Goal: Information Seeking & Learning: Learn about a topic

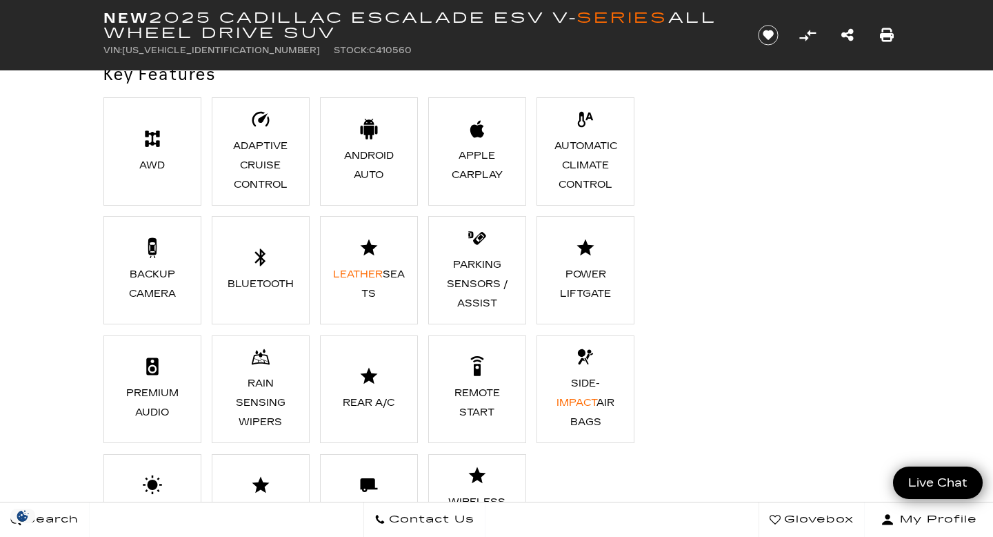
scroll to position [1041, 0]
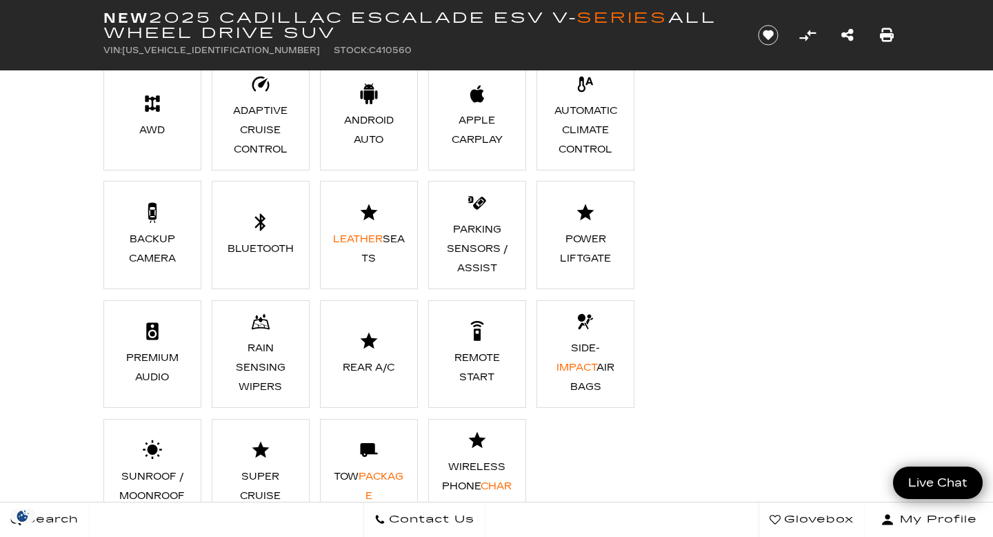
click at [655, 160] on div "Key Features AWD Adaptive Cruise Control Android Auto Apple CarPlay Automatic C…" at bounding box center [497, 282] width 828 height 510
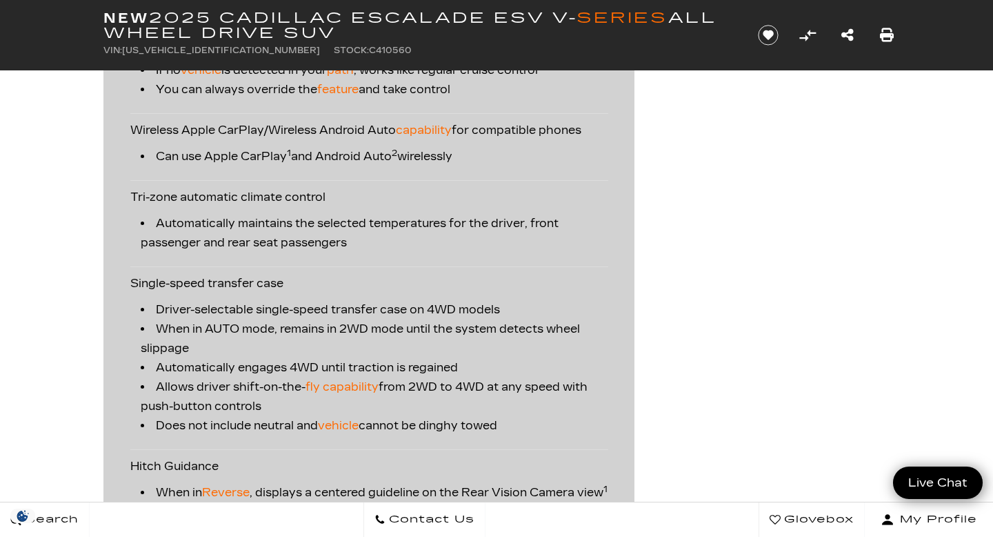
scroll to position [2160, 0]
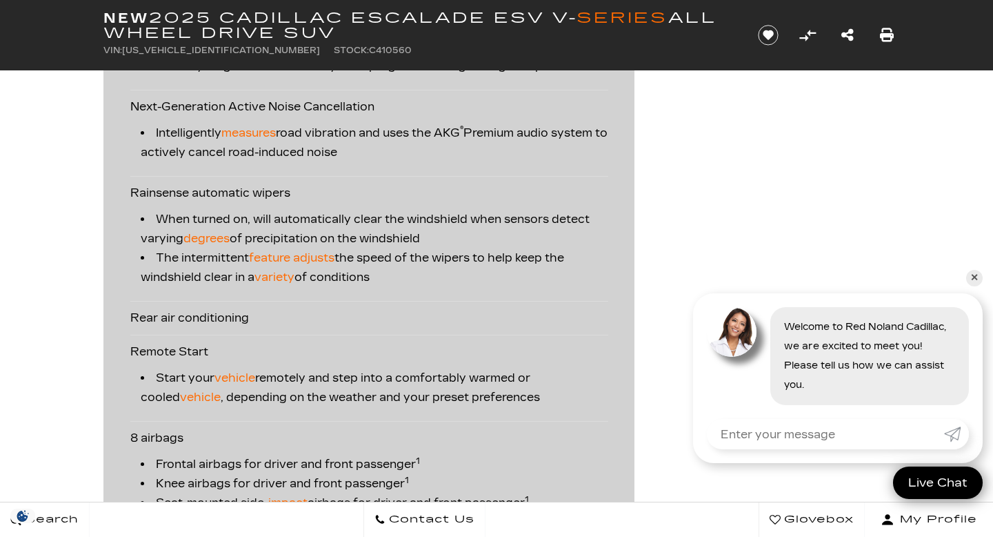
scroll to position [2957, 0]
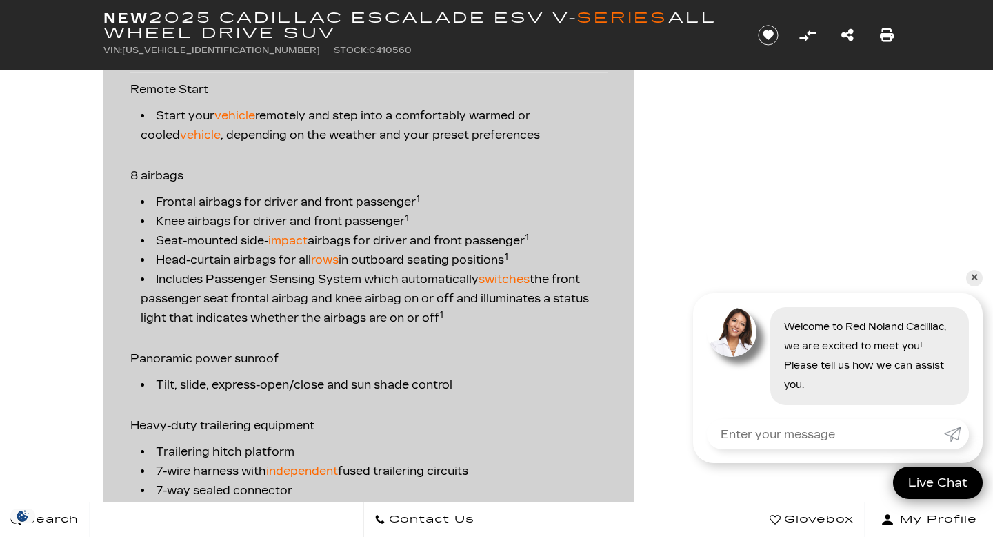
click at [656, 179] on div "Premium Options & Packages Adaptive Cruise Control Automatically follows a dete…" at bounding box center [497, 48] width 828 height 2472
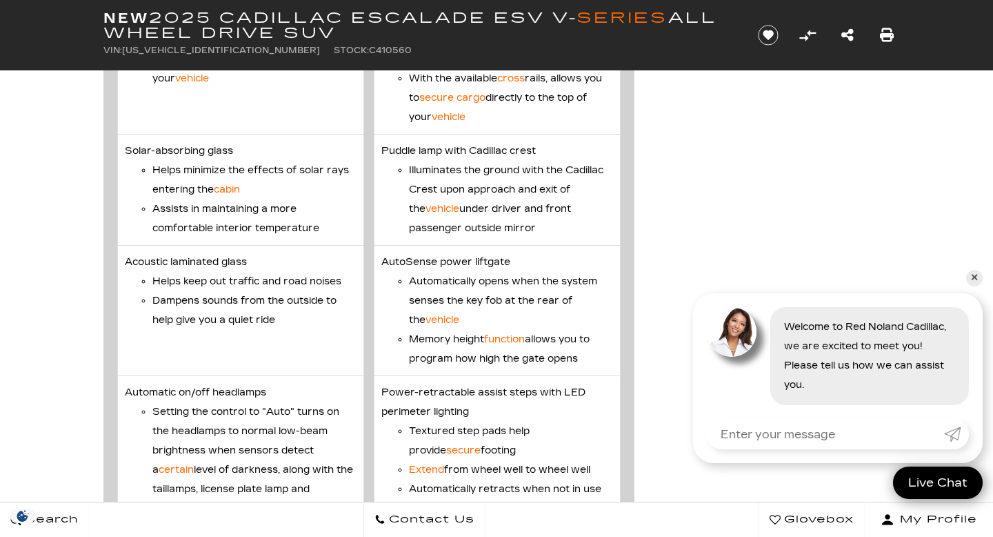
click at [656, 180] on div "Vehicle Details Exterior Deep-tinted glass Provides added protection from sun a…" at bounding box center [497, 116] width 828 height 2151
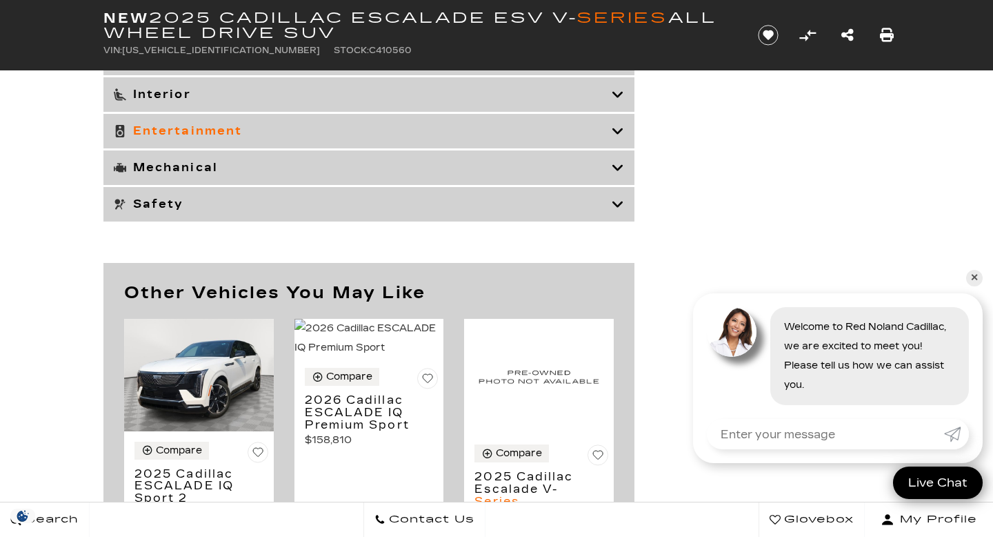
scroll to position [6295, 0]
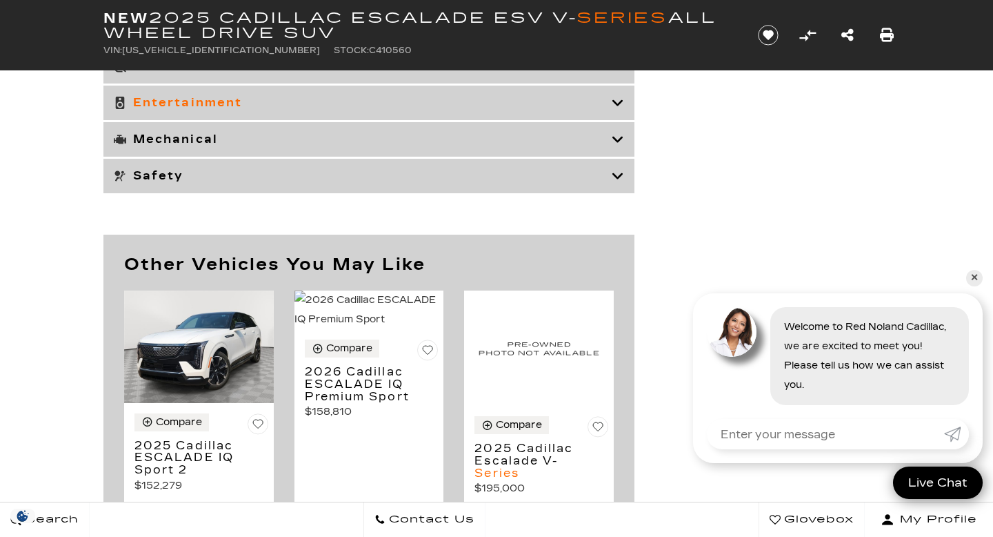
scroll to position [6177, 0]
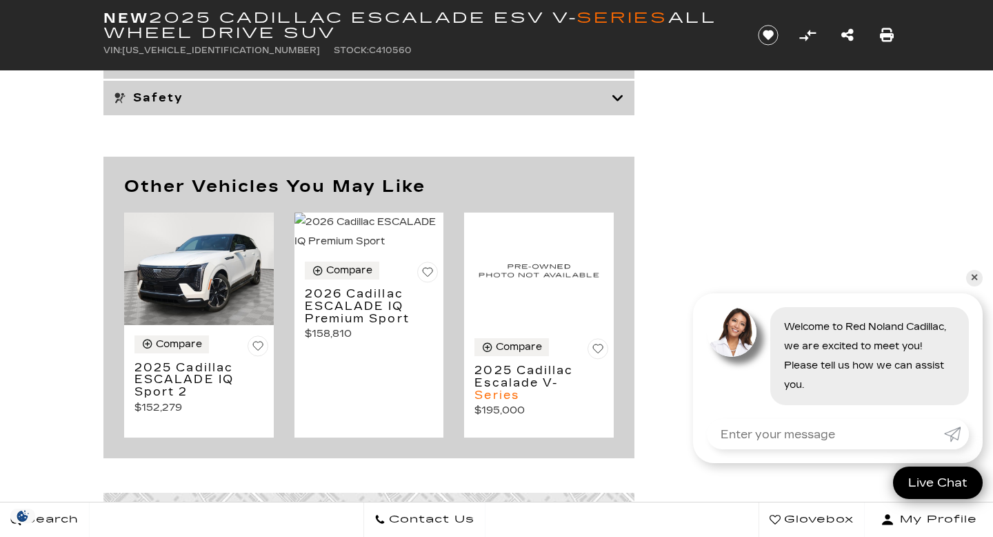
scroll to position [6463, 0]
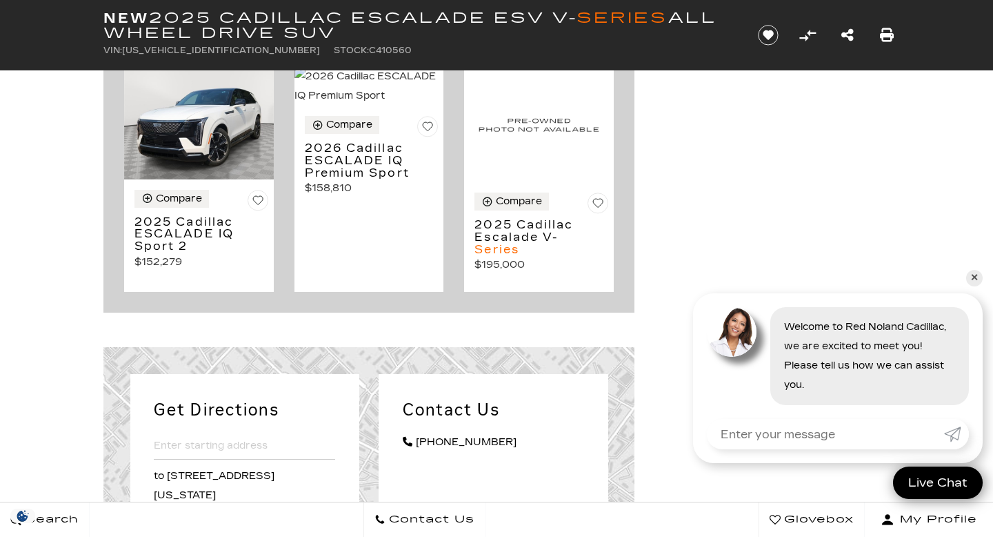
click at [658, 185] on div "Other Vehicles You May Like Compare 2025 Cadillac ESCALADE IQ Sport 2 $152,279" at bounding box center [497, 161] width 828 height 301
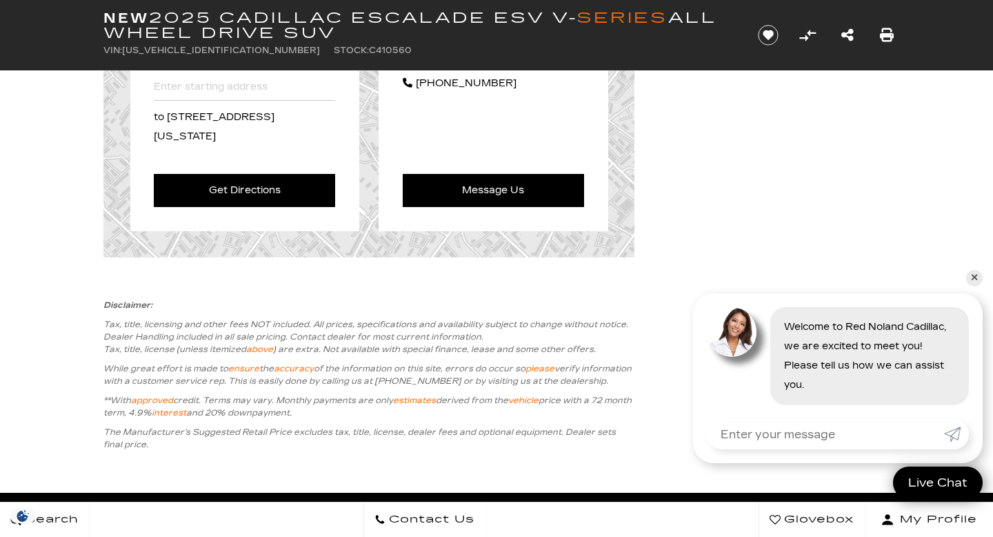
click at [658, 185] on div "Get Directions Please enter an address to [STREET_ADDRESS][US_STATE] Get Direct…" at bounding box center [497, 122] width 828 height 269
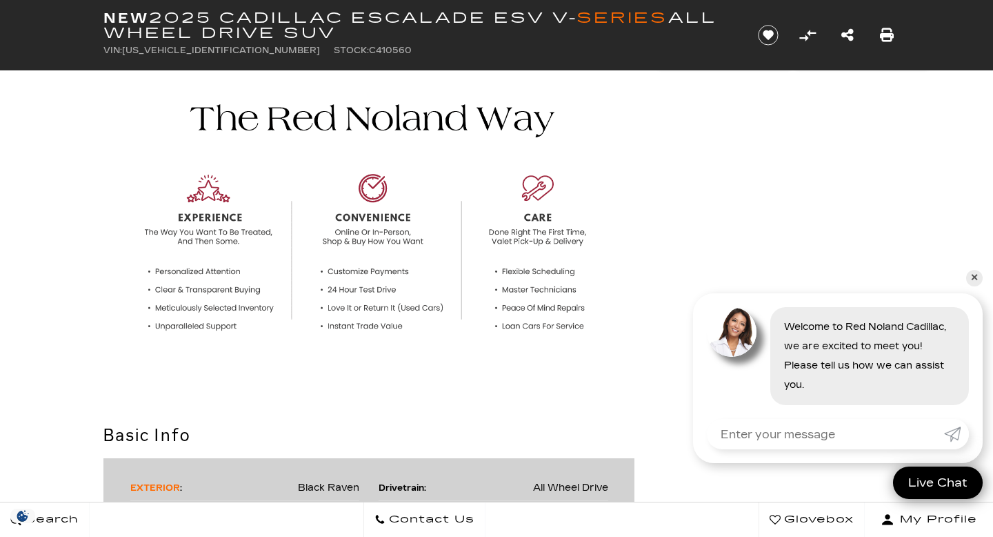
scroll to position [290, 0]
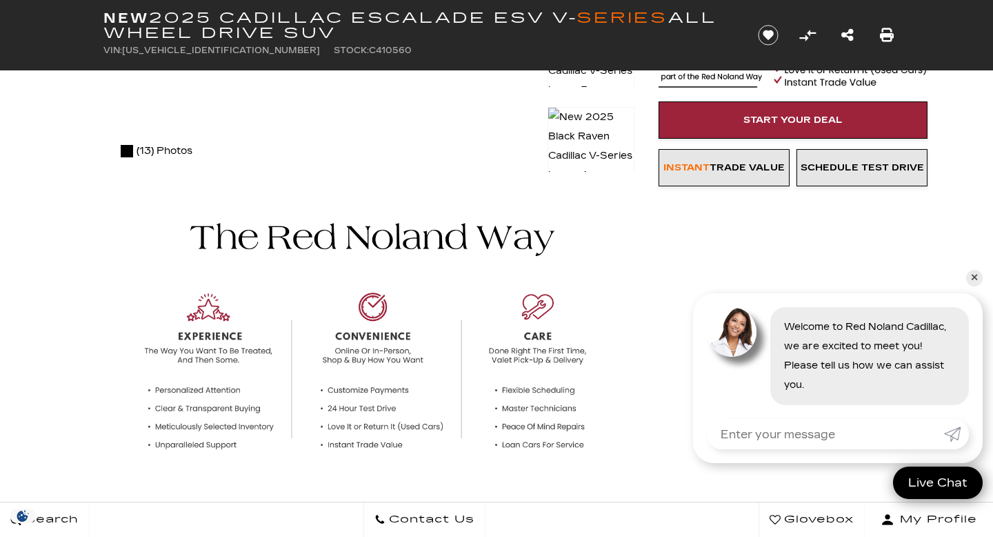
click at [645, 184] on div at bounding box center [497, 339] width 828 height 323
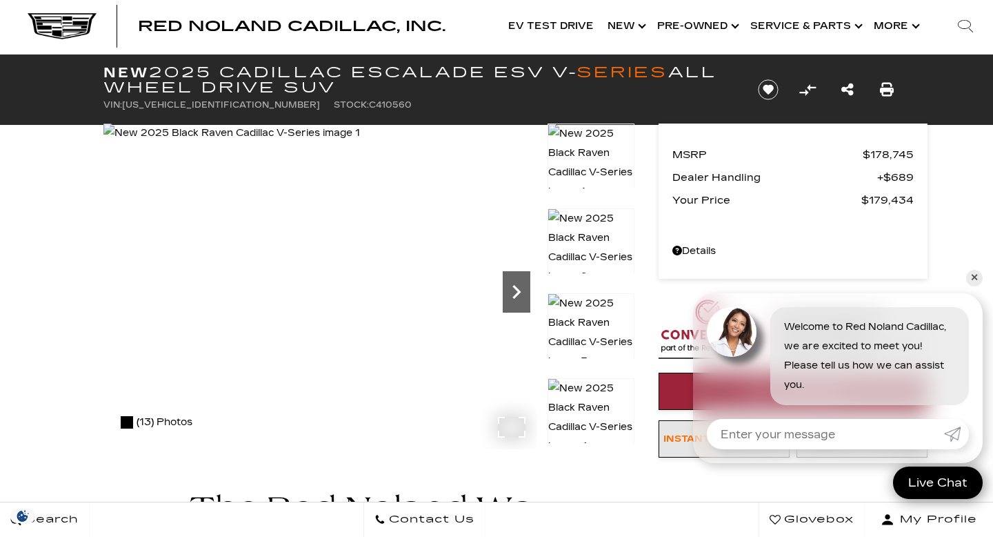
scroll to position [0, 0]
click at [520, 292] on icon "Next" at bounding box center [516, 292] width 8 height 14
click at [520, 292] on icon "Next" at bounding box center [517, 292] width 28 height 28
click at [515, 284] on icon "Next" at bounding box center [517, 292] width 28 height 28
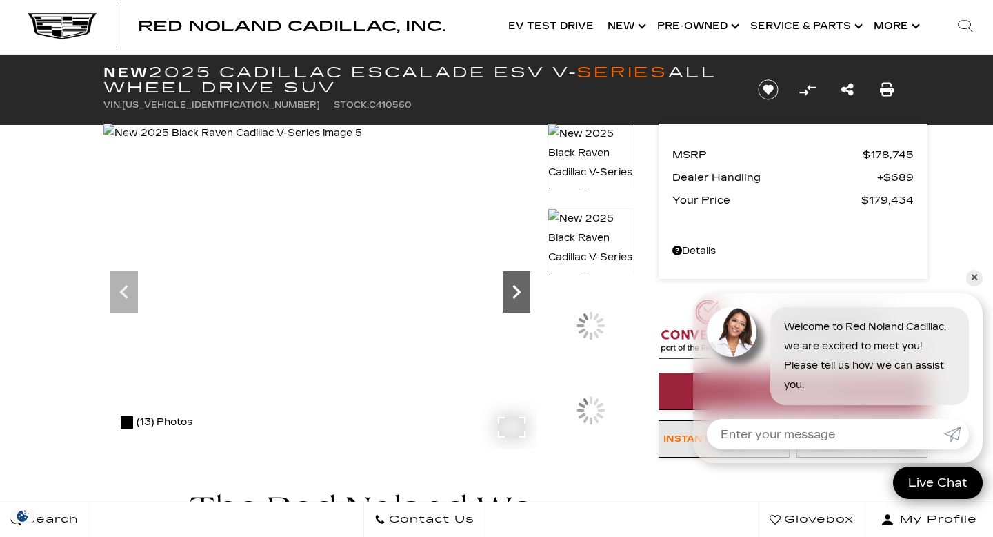
click at [515, 284] on icon "Next" at bounding box center [517, 292] width 28 height 28
